Goal: Information Seeking & Learning: Learn about a topic

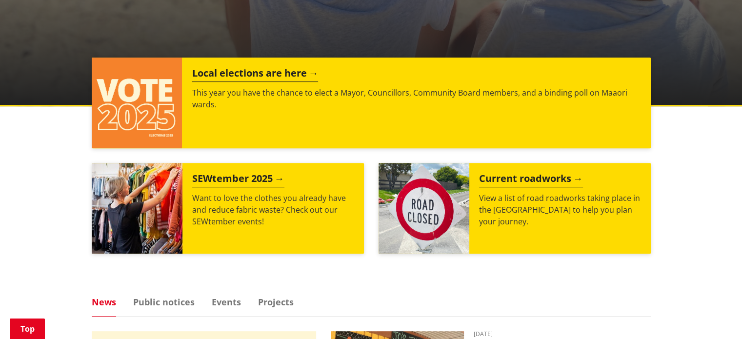
scroll to position [329, 0]
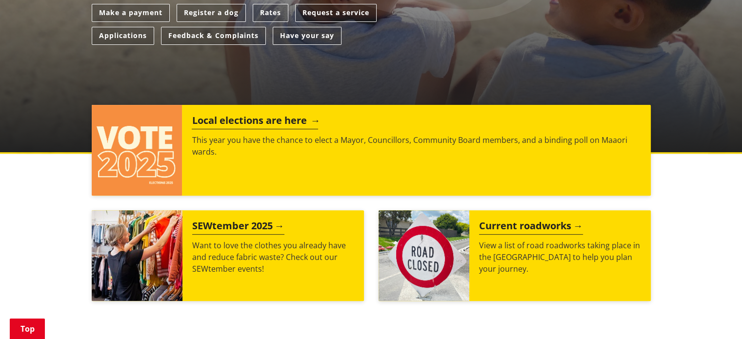
click at [297, 143] on p "This year you have the chance to elect a Mayor, Councillors, Community Board me…" at bounding box center [416, 145] width 449 height 23
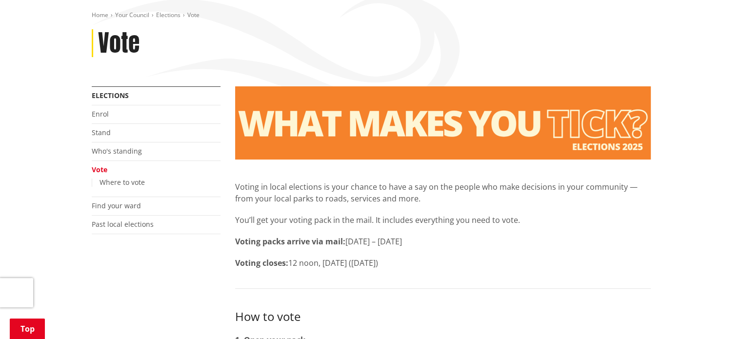
scroll to position [160, 0]
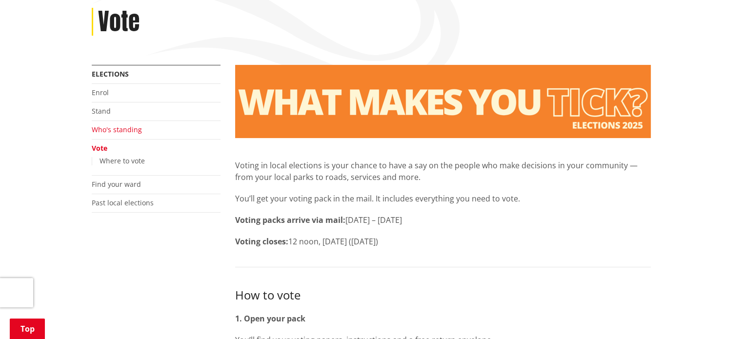
click at [120, 131] on link "Who's standing" at bounding box center [117, 129] width 50 height 9
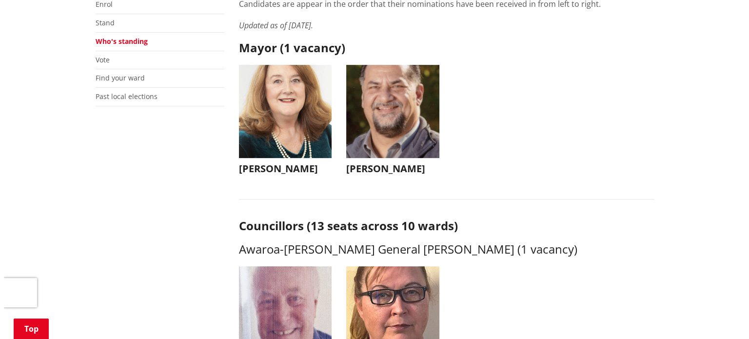
scroll to position [224, 0]
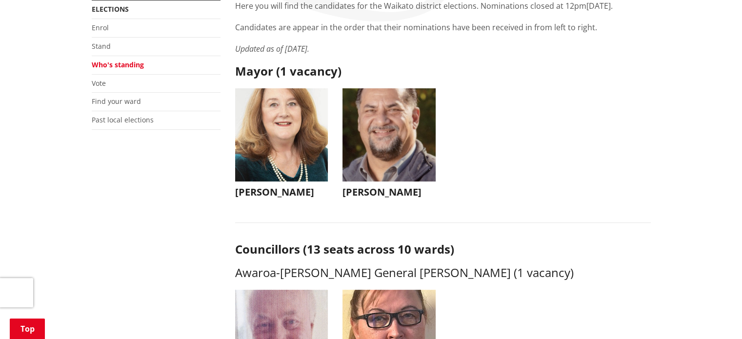
click at [291, 170] on img "button" at bounding box center [281, 134] width 93 height 93
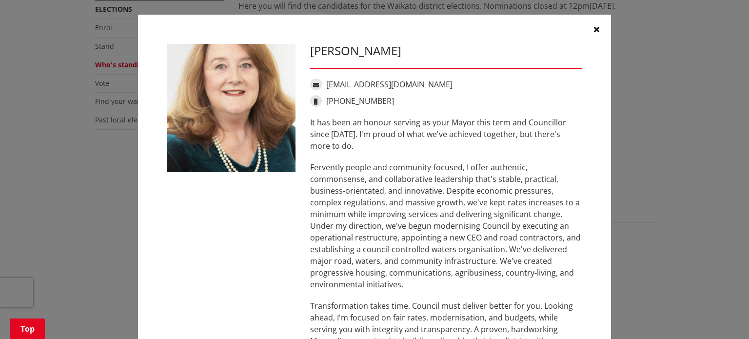
scroll to position [49, 0]
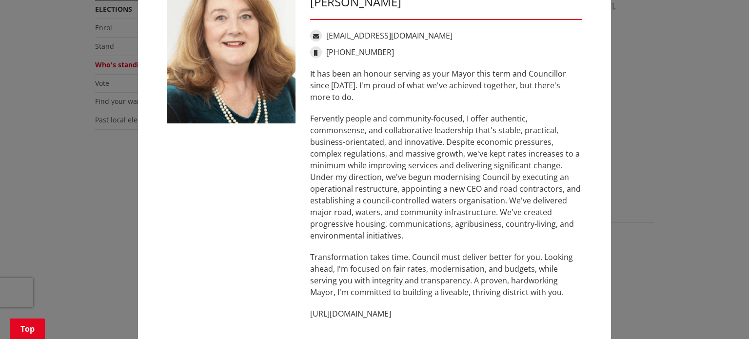
click at [644, 199] on div "Jacqui Church jacqui@jacquichurch.com +64 21 869 976 It has been an honour serv…" at bounding box center [375, 162] width 710 height 422
click at [406, 318] on p "http://www.jacquichurch.com" at bounding box center [446, 314] width 272 height 12
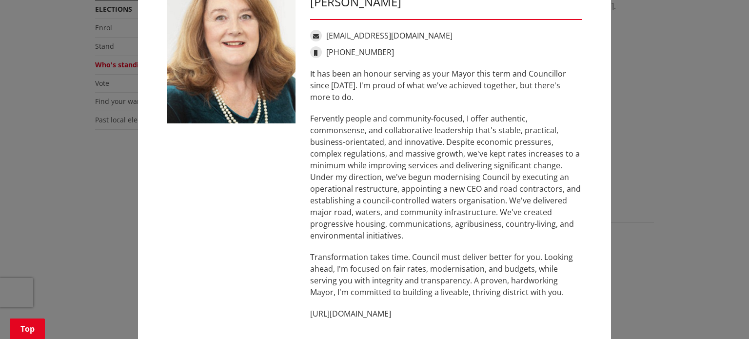
click at [406, 318] on p "http://www.jacquichurch.com" at bounding box center [446, 314] width 272 height 12
click at [99, 200] on div "Jacqui Church jacqui@jacquichurch.com +64 21 869 976 It has been an honour serv…" at bounding box center [375, 162] width 710 height 422
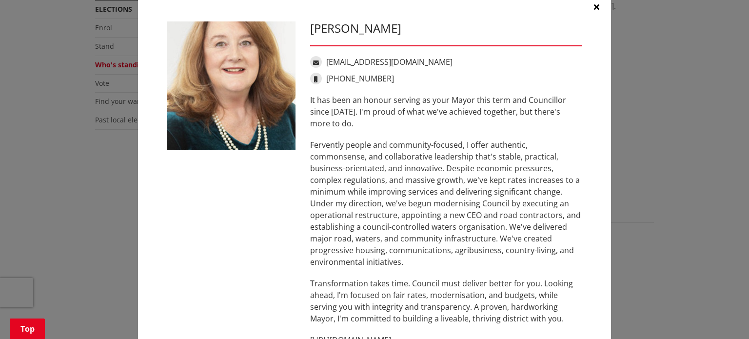
scroll to position [0, 0]
